Goal: Communication & Community: Answer question/provide support

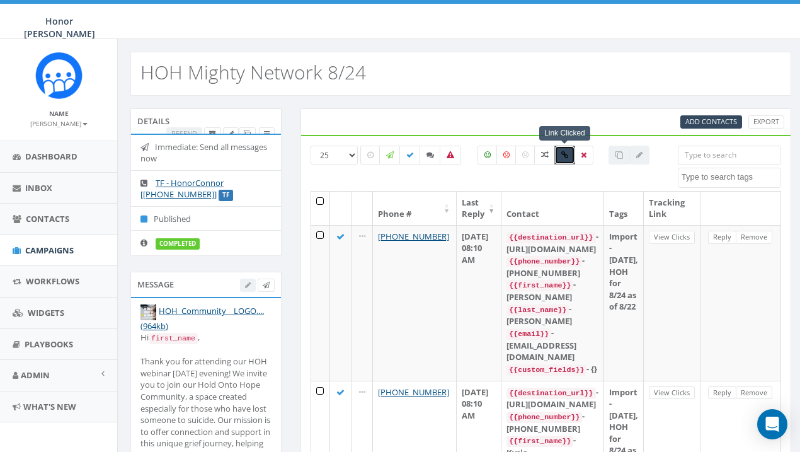
select select
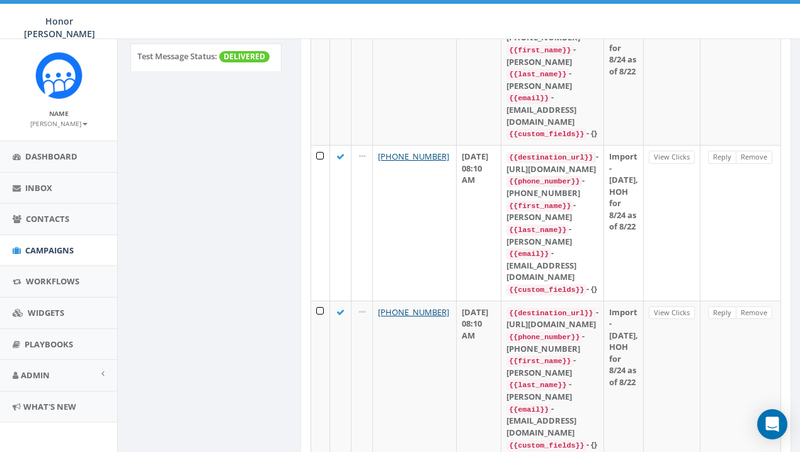
scroll to position [532, 0]
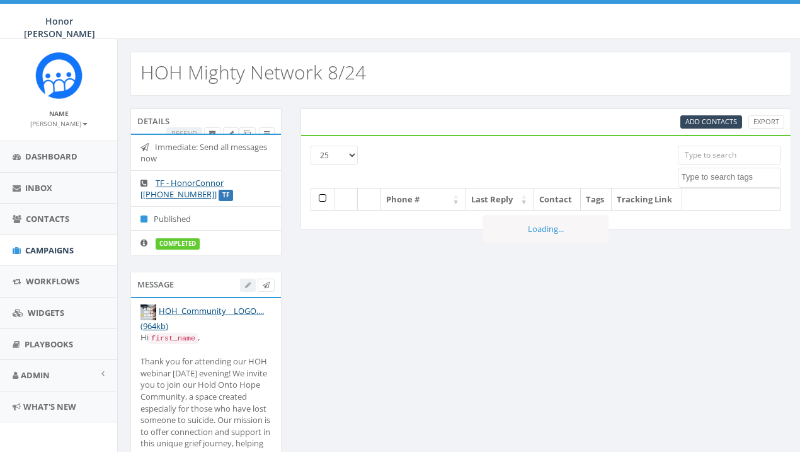
select select
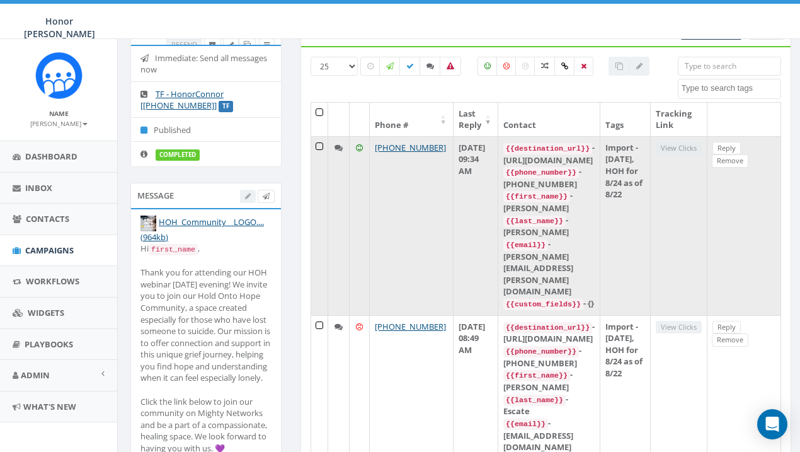
scroll to position [65, 0]
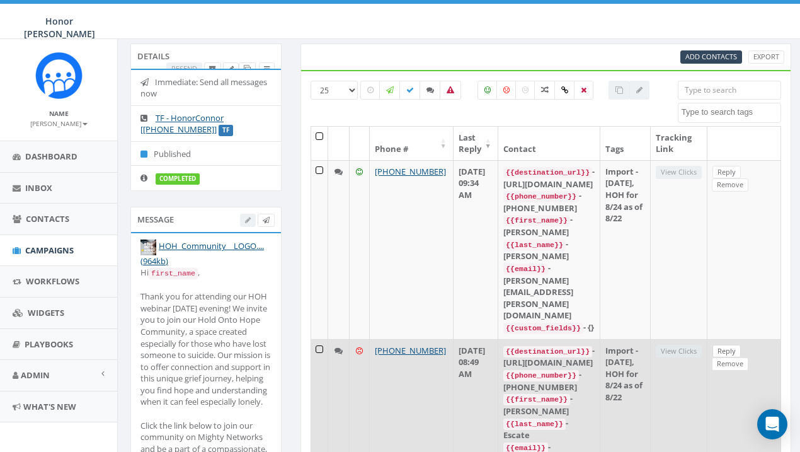
click at [741, 345] on link "Reply" at bounding box center [727, 351] width 28 height 13
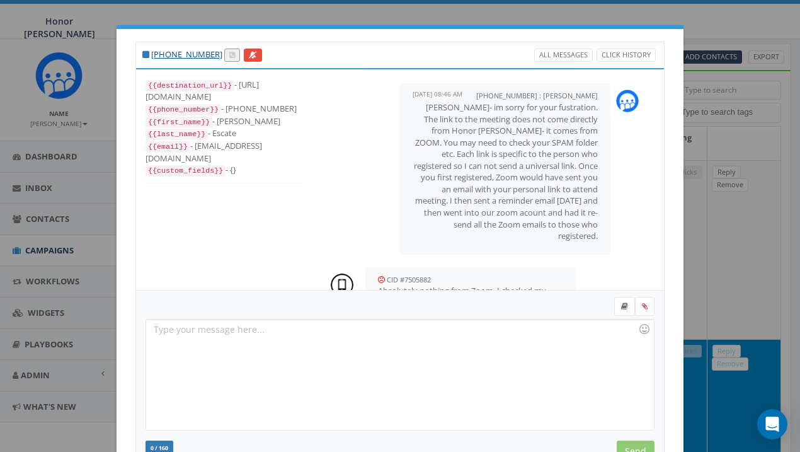
scroll to position [443, 0]
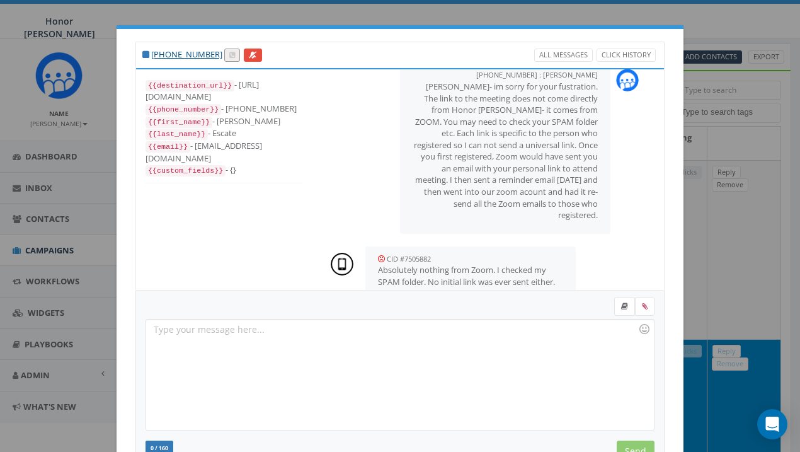
click at [237, 345] on div at bounding box center [399, 374] width 507 height 110
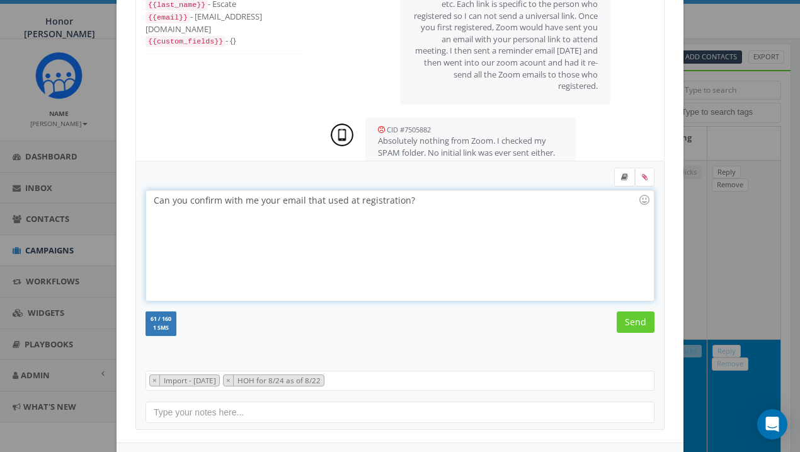
scroll to position [176, 0]
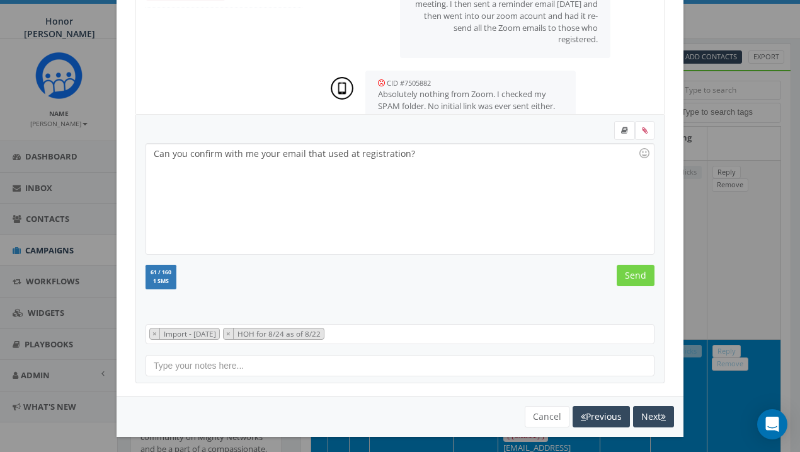
click at [640, 272] on input "Send" at bounding box center [636, 275] width 38 height 21
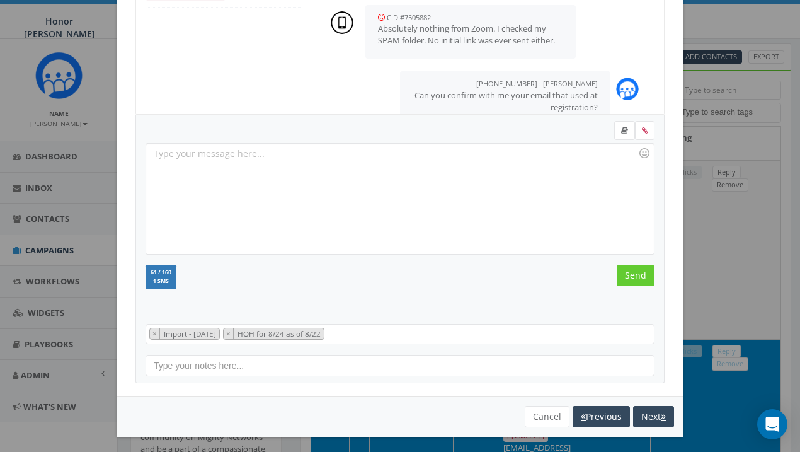
click at [706, 21] on div "+1 919-996-9937 All Messages Click History {{destination_url}} - https://rally.…" at bounding box center [400, 226] width 800 height 452
click at [549, 414] on button "Cancel" at bounding box center [547, 416] width 45 height 21
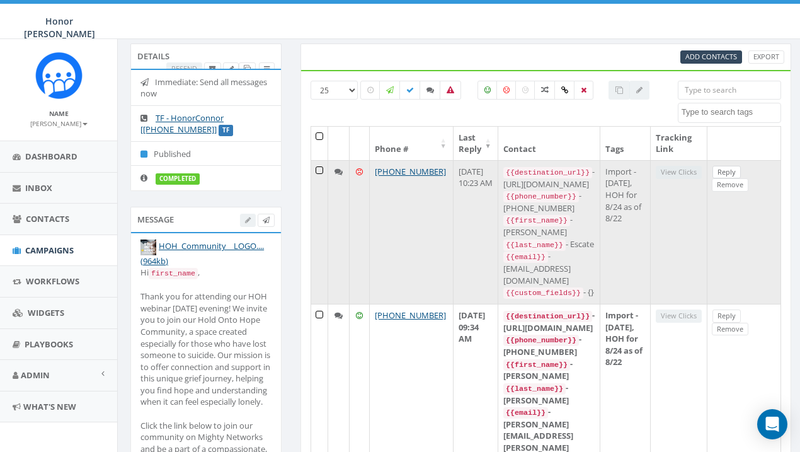
click at [741, 170] on link "Reply" at bounding box center [727, 172] width 28 height 13
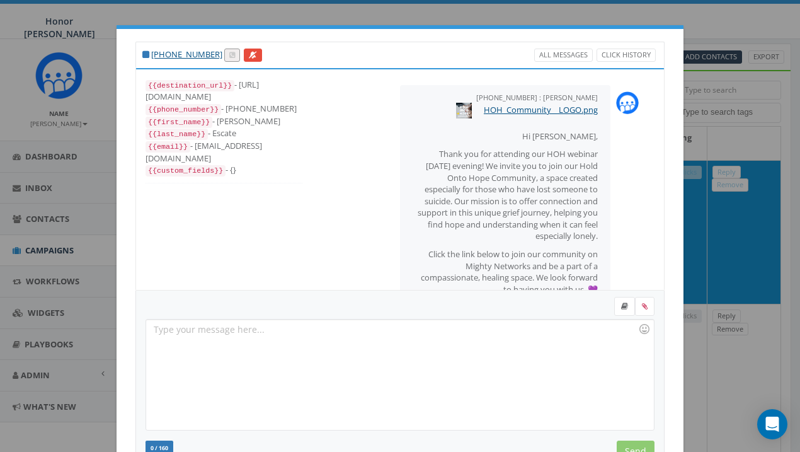
scroll to position [563, 0]
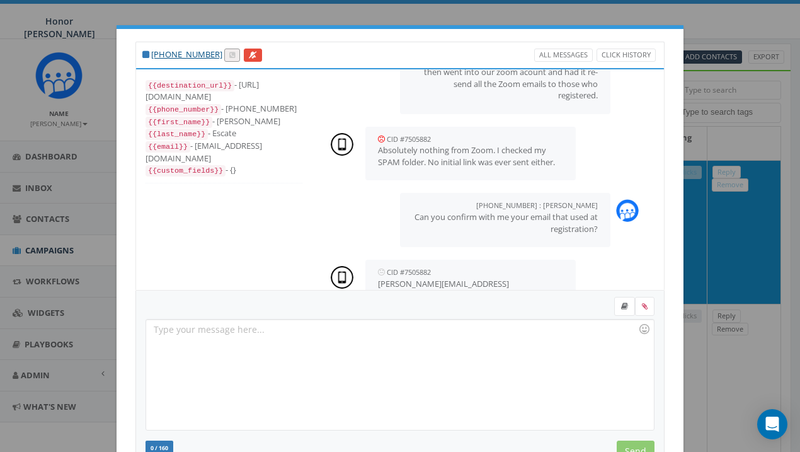
click at [387, 343] on div at bounding box center [399, 374] width 507 height 110
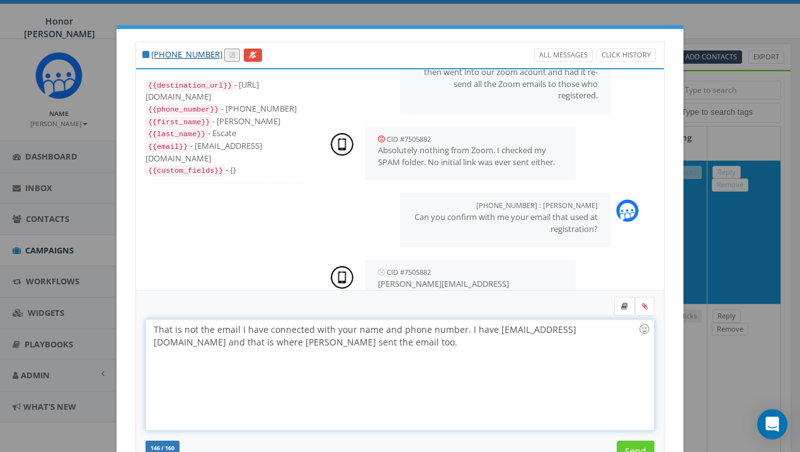
click at [190, 341] on div "That is not the email I have connected with your name and phone number. I have …" at bounding box center [399, 374] width 507 height 110
click at [309, 347] on div "That is not the email I have connected with your name and phone number. I have …" at bounding box center [399, 374] width 507 height 110
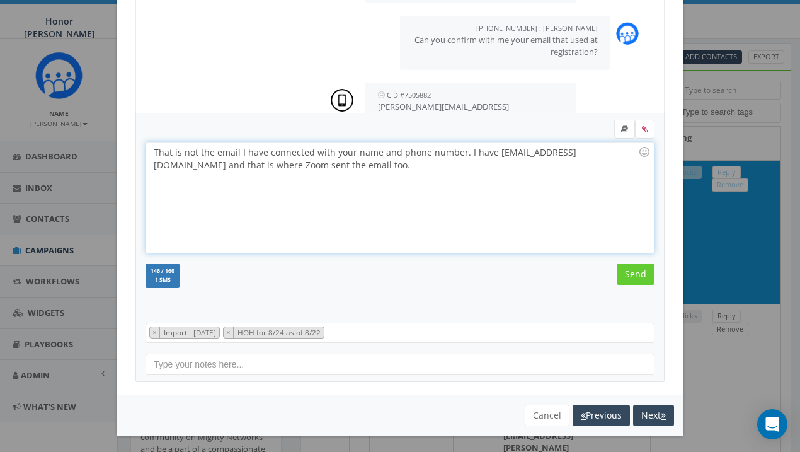
scroll to position [176, 0]
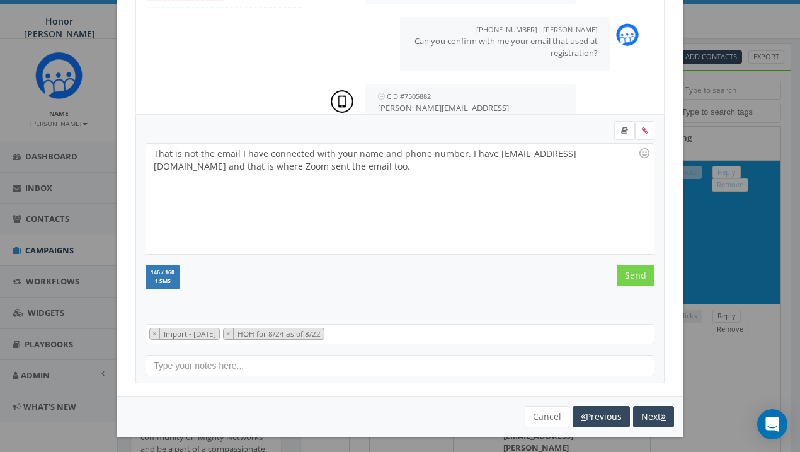
click at [643, 277] on input "Send" at bounding box center [636, 275] width 38 height 21
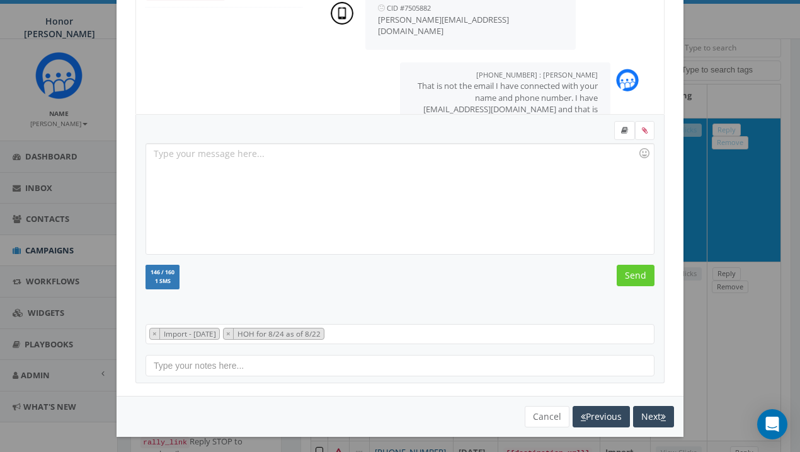
scroll to position [113, 0]
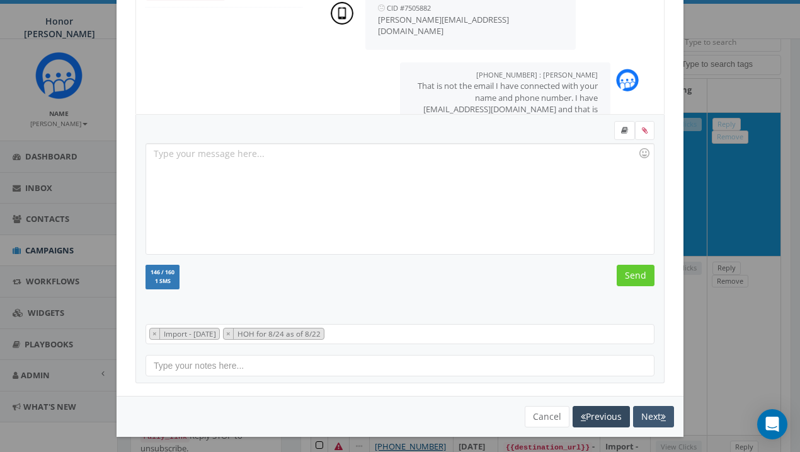
click at [641, 408] on button "Next" at bounding box center [653, 416] width 41 height 21
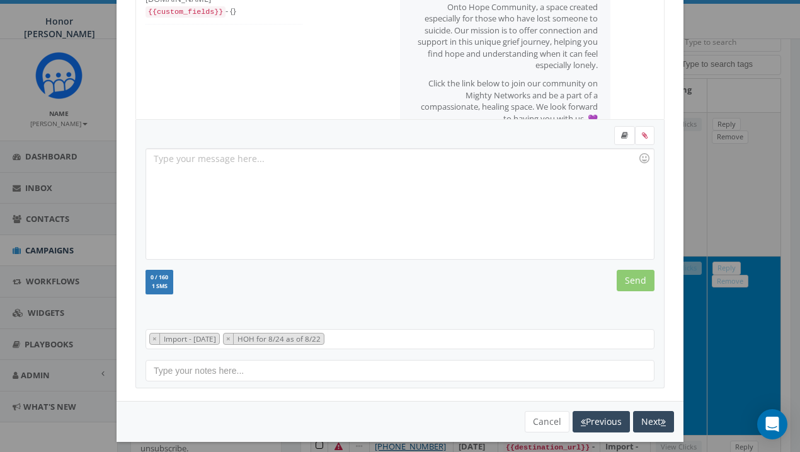
scroll to position [118, 0]
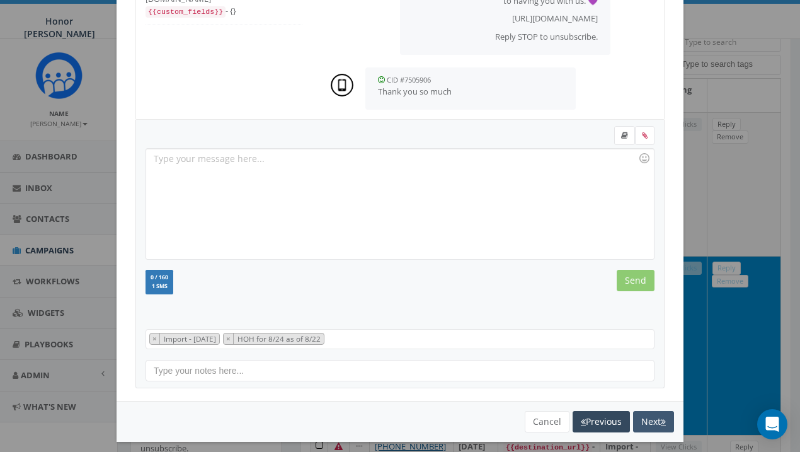
click at [651, 417] on button "Next" at bounding box center [653, 421] width 41 height 21
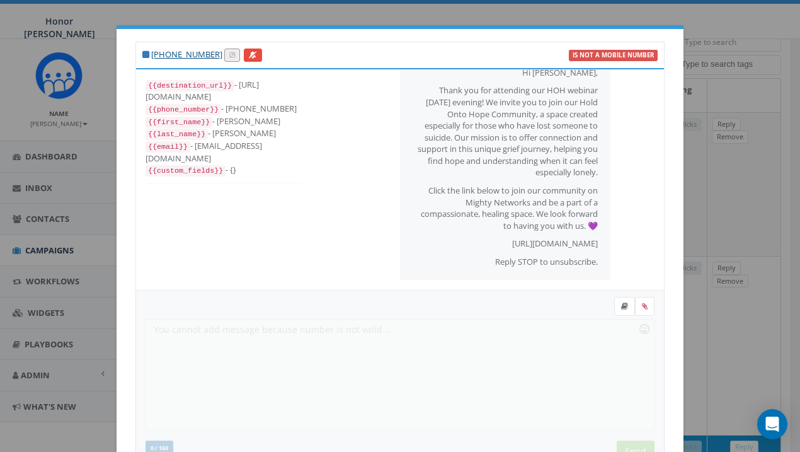
scroll to position [0, 0]
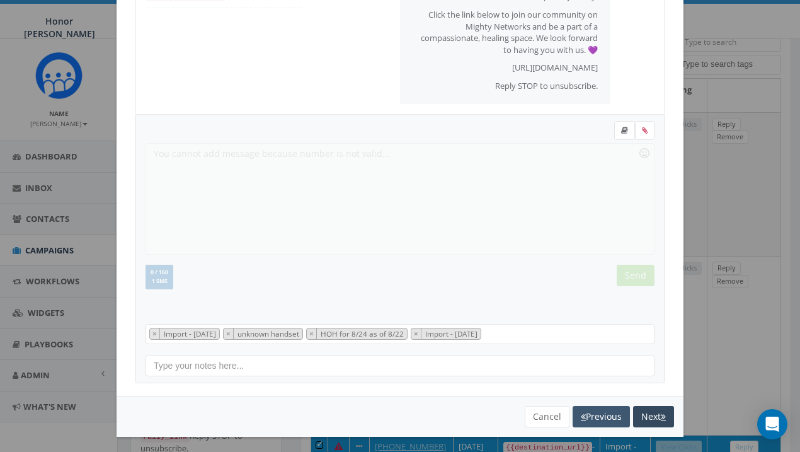
click at [595, 406] on button "Previous" at bounding box center [601, 416] width 57 height 21
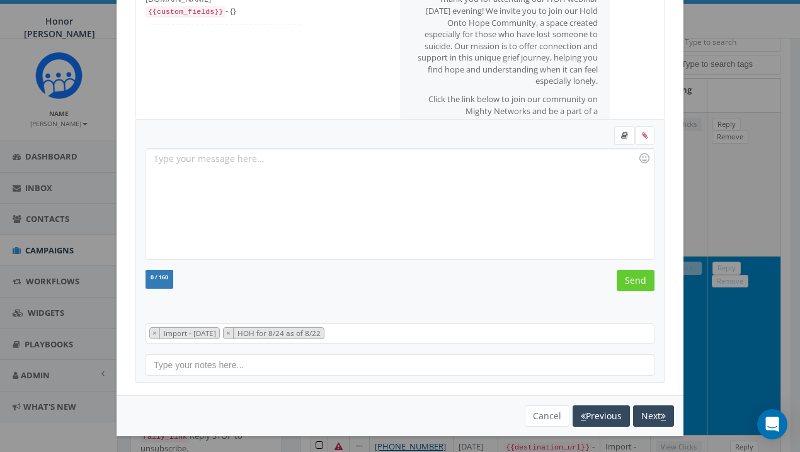
scroll to position [118, 0]
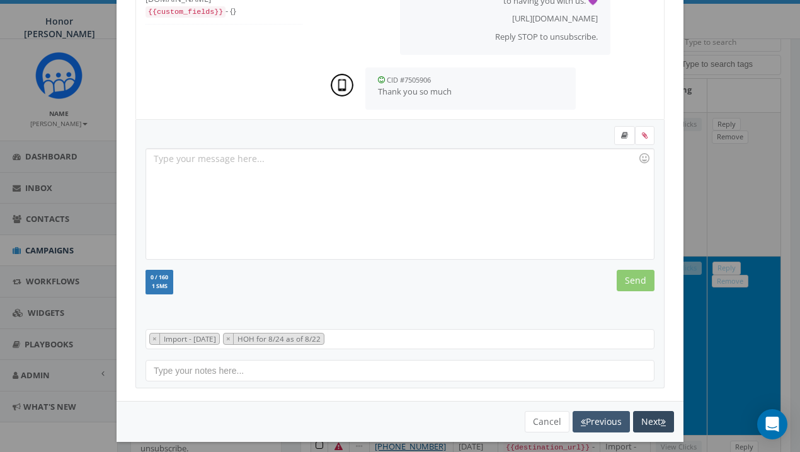
click at [596, 421] on button "Previous" at bounding box center [601, 421] width 57 height 21
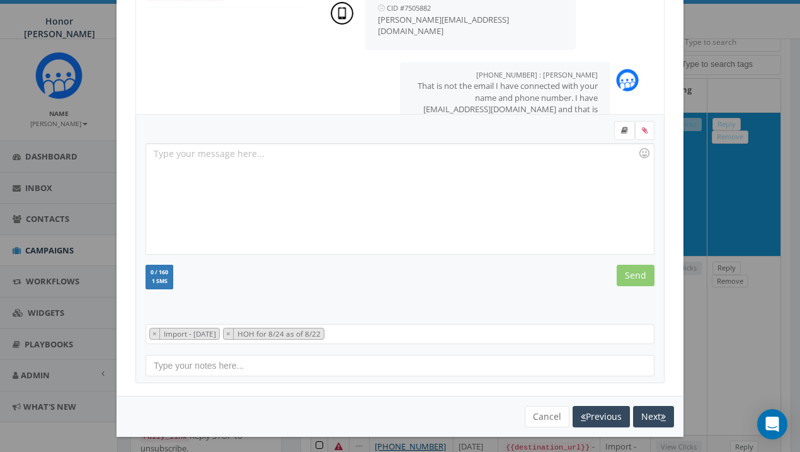
scroll to position [139, 0]
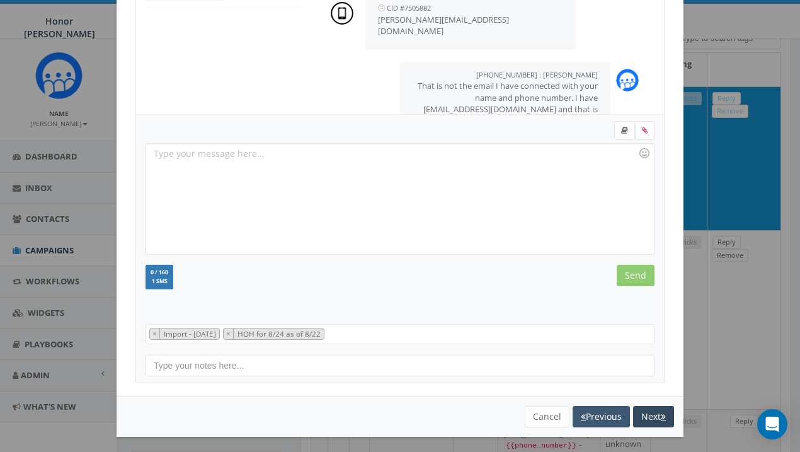
click at [599, 406] on button "Previous" at bounding box center [601, 416] width 57 height 21
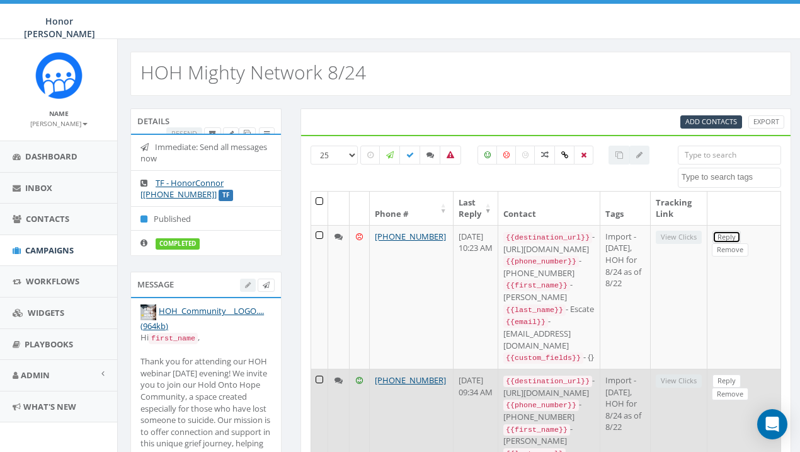
scroll to position [0, 0]
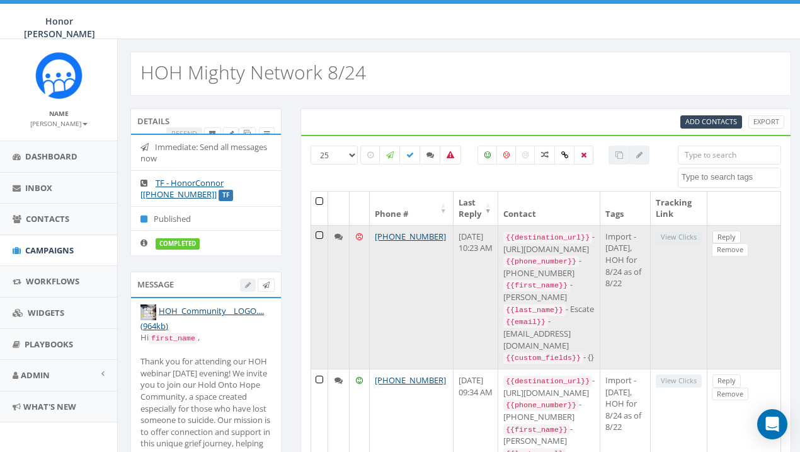
click at [740, 238] on link "Reply" at bounding box center [727, 237] width 28 height 13
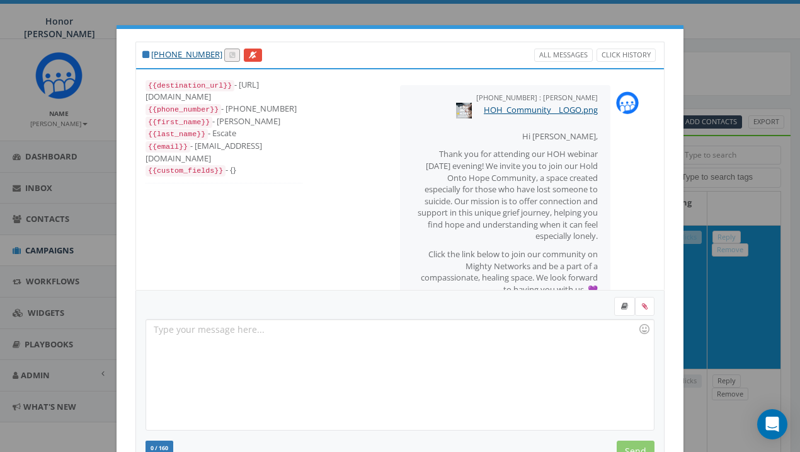
scroll to position [716, 0]
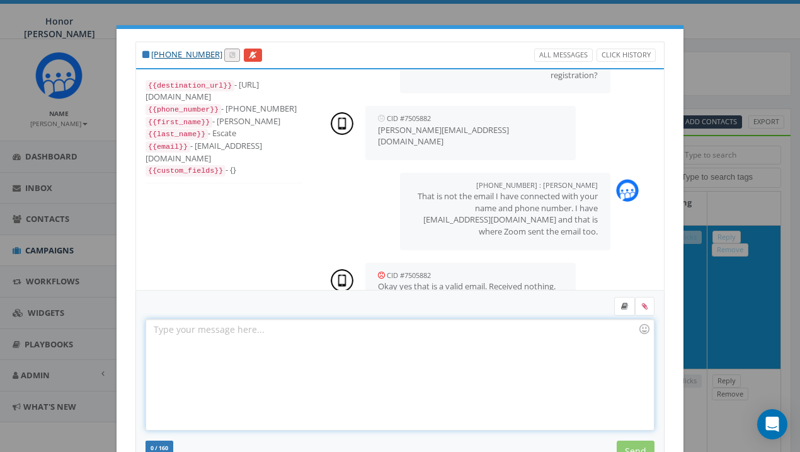
click at [441, 323] on div at bounding box center [399, 374] width 507 height 110
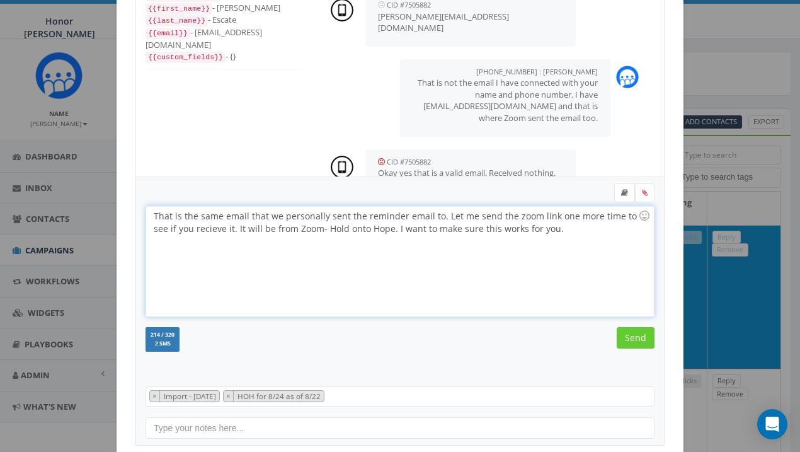
scroll to position [169, 0]
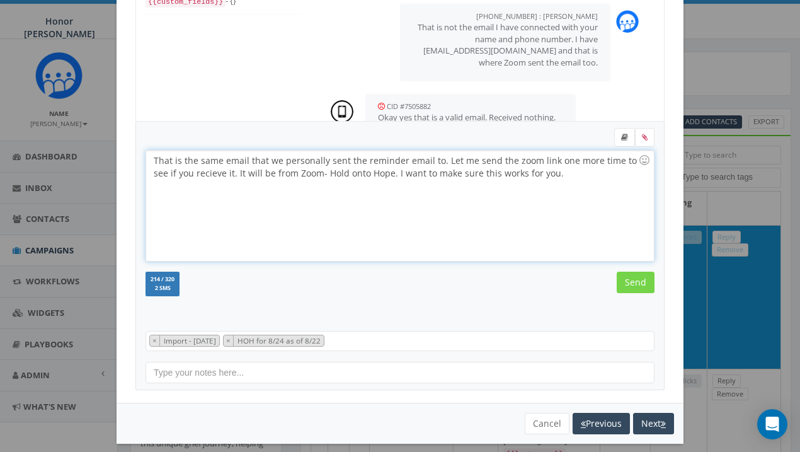
click at [639, 282] on input "Send" at bounding box center [636, 282] width 38 height 21
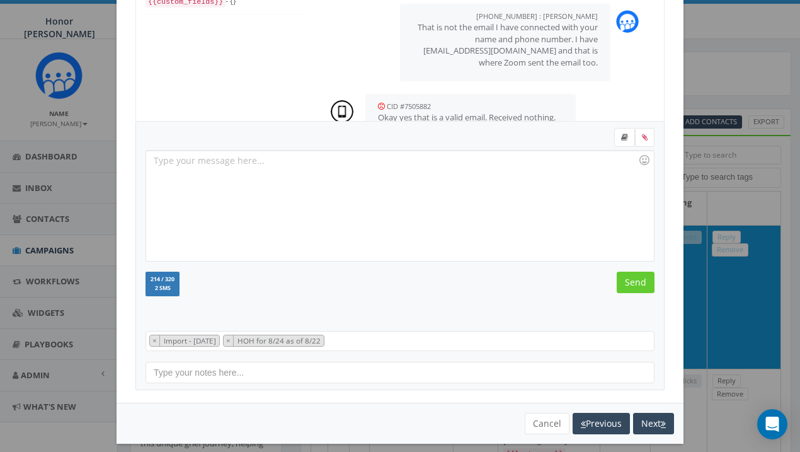
scroll to position [816, 0]
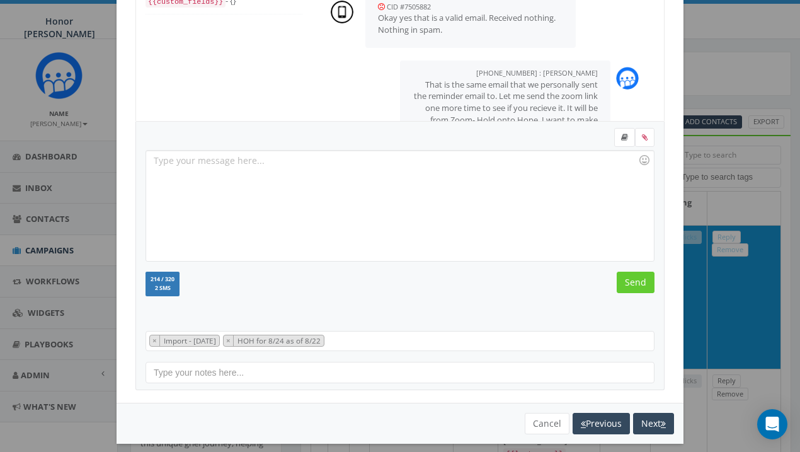
click at [726, 63] on div "+1 919-996-9937 All Messages Click History {{destination_url}} - https://rally.…" at bounding box center [400, 226] width 800 height 452
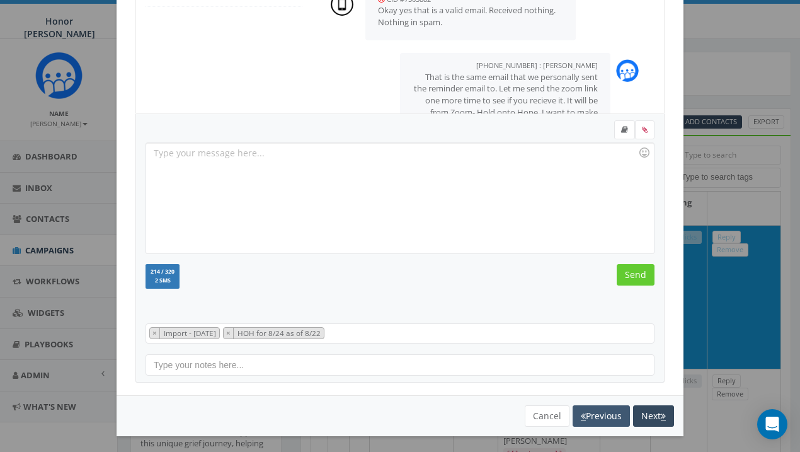
scroll to position [176, 0]
click at [554, 410] on button "Cancel" at bounding box center [547, 416] width 45 height 21
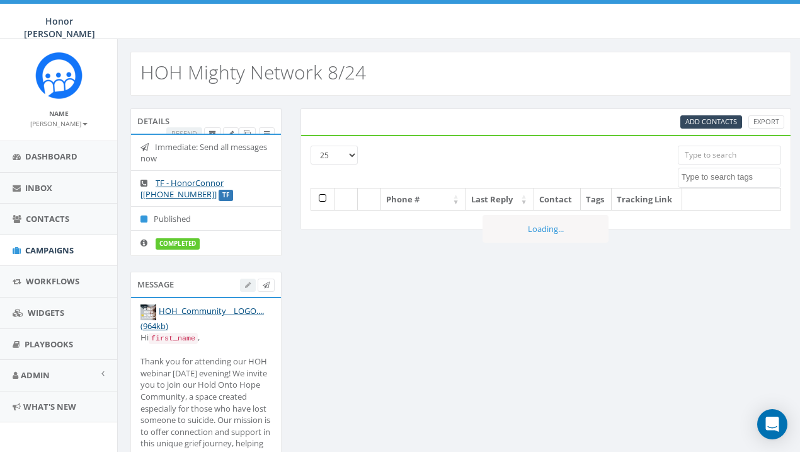
select select
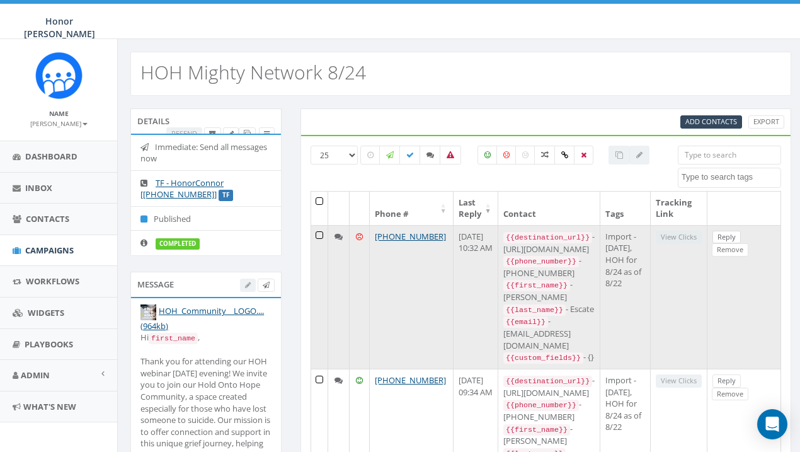
click at [741, 231] on link "Reply" at bounding box center [727, 237] width 28 height 13
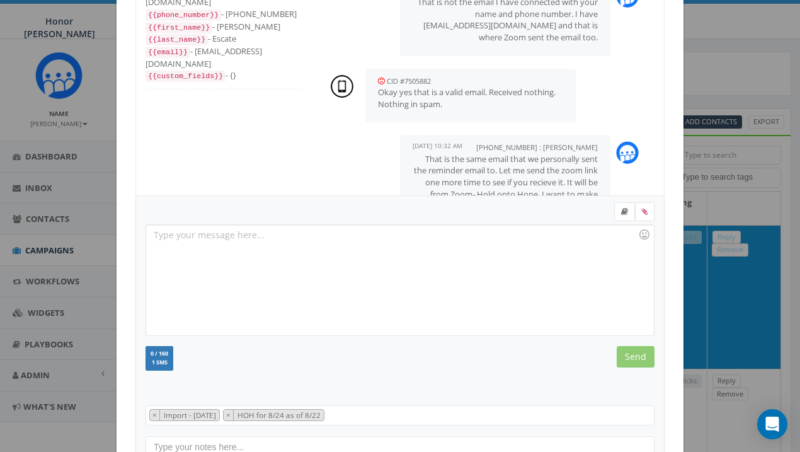
scroll to position [132, 0]
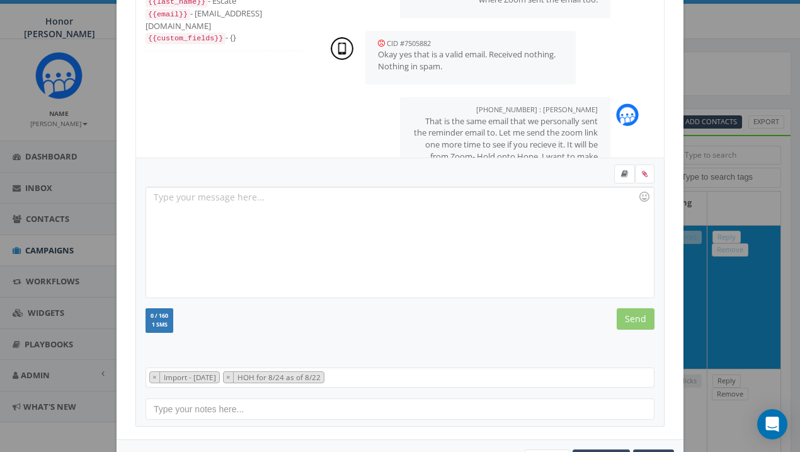
click at [509, 242] on div at bounding box center [399, 242] width 507 height 110
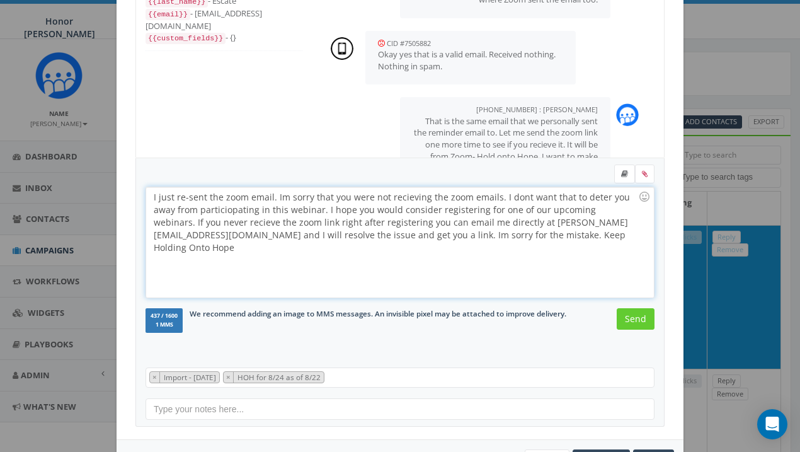
click at [404, 239] on div "I just re-sent the zoom email. Im sorry that you were not recieving the zoom em…" at bounding box center [399, 242] width 507 height 110
click at [513, 249] on div "I just re-sent the zoom email. Im sorry that you were not recieving the zoom em…" at bounding box center [399, 242] width 507 height 110
click at [242, 211] on div "I just re-sent the zoom email. Im sorry that you were not recieving the zoom em…" at bounding box center [399, 242] width 507 height 110
click at [299, 226] on div "I just re-sent the zoom email. Im sorry that you were not recieving the zoom em…" at bounding box center [399, 242] width 507 height 110
click at [621, 210] on div "I just re-sent the zoom email. Im sorry that you were not recieving the zoom em…" at bounding box center [399, 242] width 507 height 110
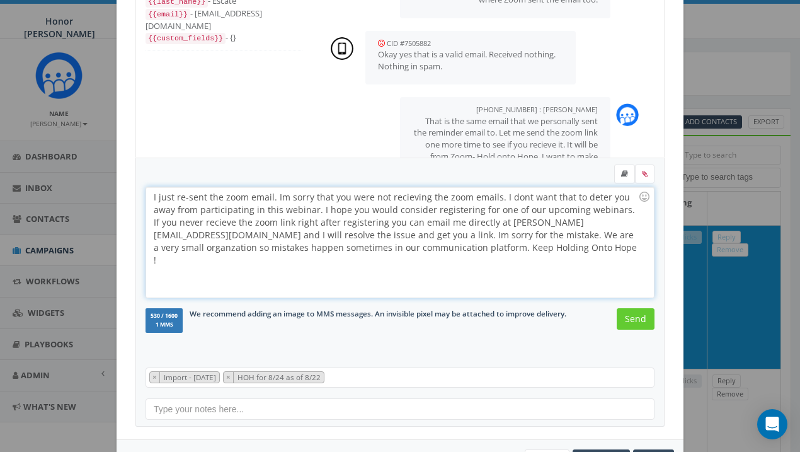
click at [471, 251] on div "I just re-sent the zoom email. Im sorry that you were not recieving the zoom em…" at bounding box center [399, 242] width 507 height 110
drag, startPoint x: 407, startPoint y: 232, endPoint x: 309, endPoint y: 233, distance: 98.3
click at [309, 233] on div "I just re-sent the zoom email. Im sorry that you were not recieving the zoom em…" at bounding box center [399, 242] width 507 height 110
click at [523, 236] on div "I just re-sent the zoom email. Im sorry that you were not recieving the zoom em…" at bounding box center [399, 242] width 507 height 110
click at [255, 249] on div "I just re-sent the zoom email. Im sorry that you were not recieving the zoom em…" at bounding box center [399, 242] width 507 height 110
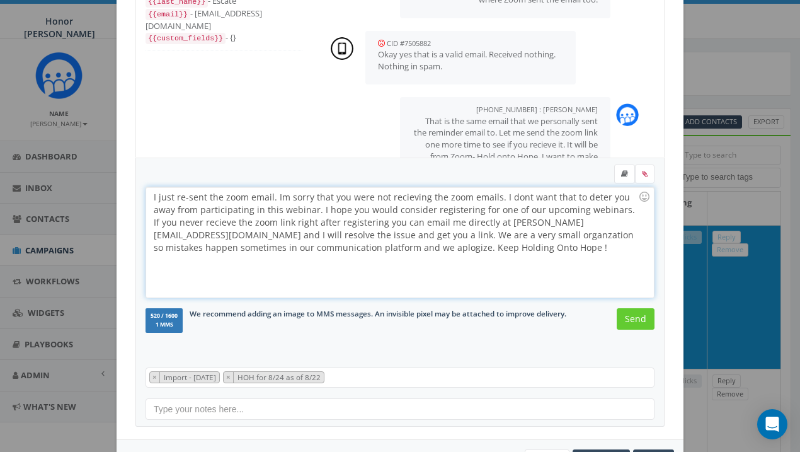
click at [444, 247] on div "I just re-sent the zoom email. Im sorry that you were not recieving the zoom em…" at bounding box center [399, 242] width 507 height 110
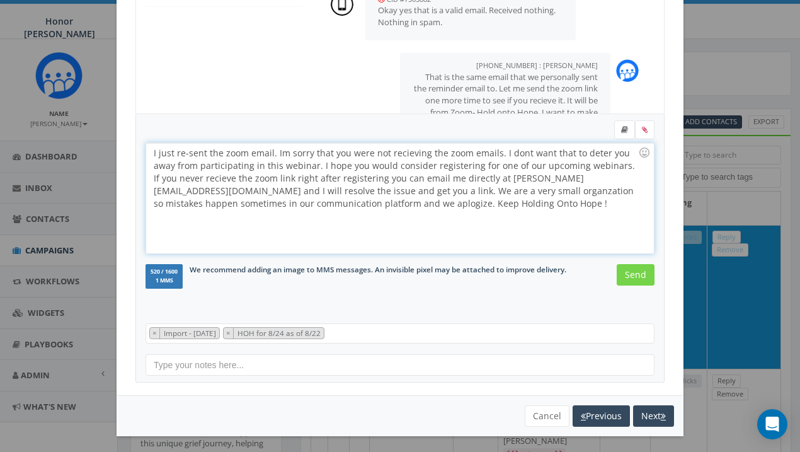
scroll to position [176, 0]
click at [639, 263] on form "I just re-sent the zoom email. Im sorry that you were not recieving the zoom em…" at bounding box center [400, 217] width 509 height 193
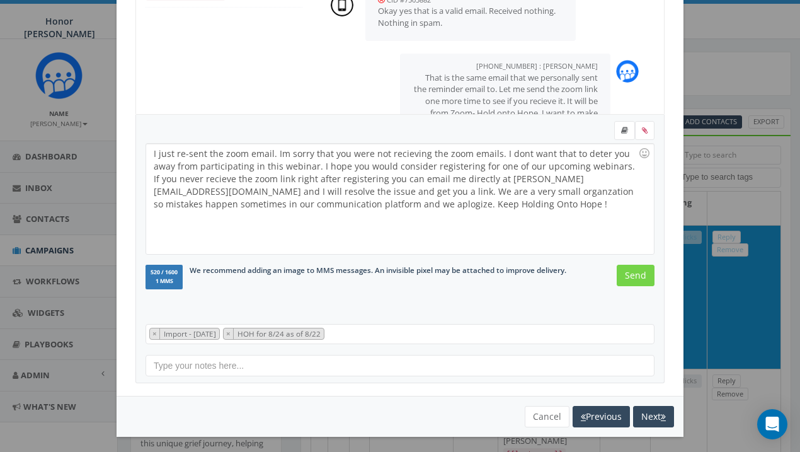
click at [637, 273] on input "Send" at bounding box center [636, 275] width 38 height 21
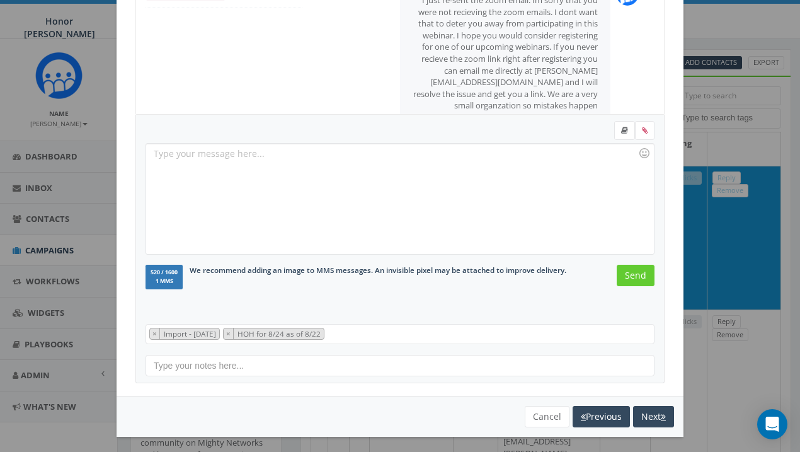
scroll to position [67, 0]
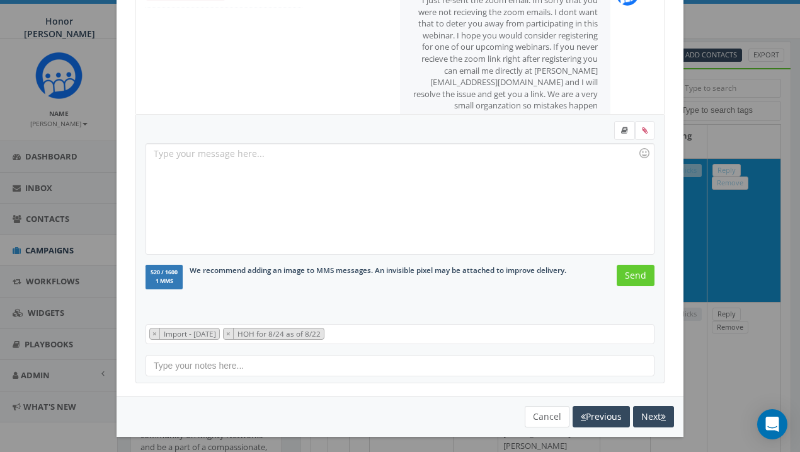
click at [552, 413] on button "Cancel" at bounding box center [547, 416] width 45 height 21
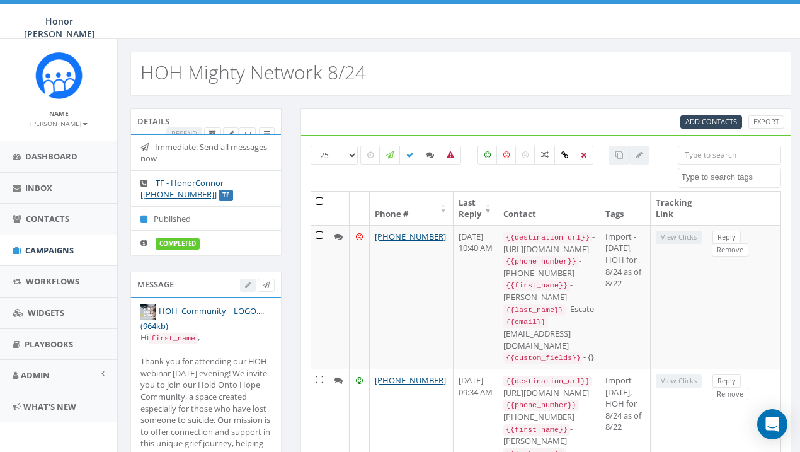
scroll to position [0, 0]
